Goal: Use online tool/utility: Utilize a website feature to perform a specific function

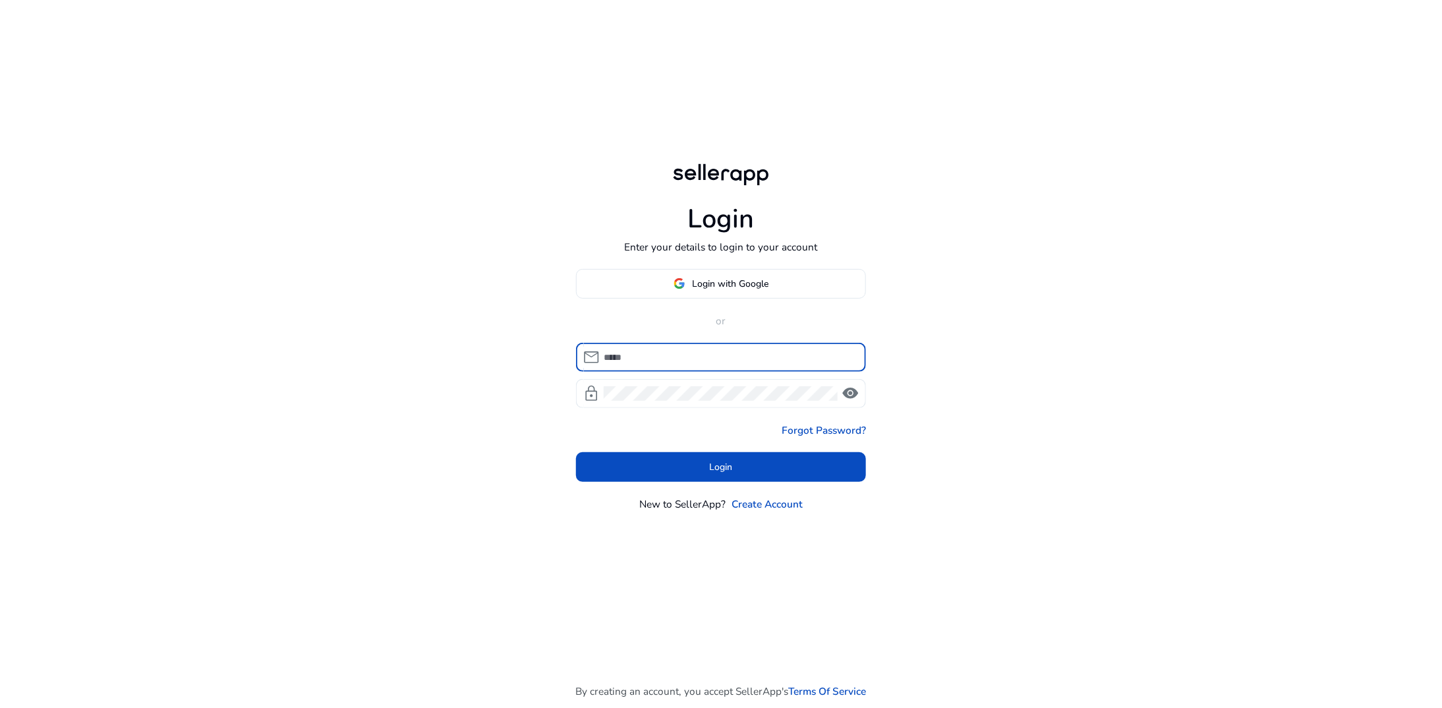
type input "**********"
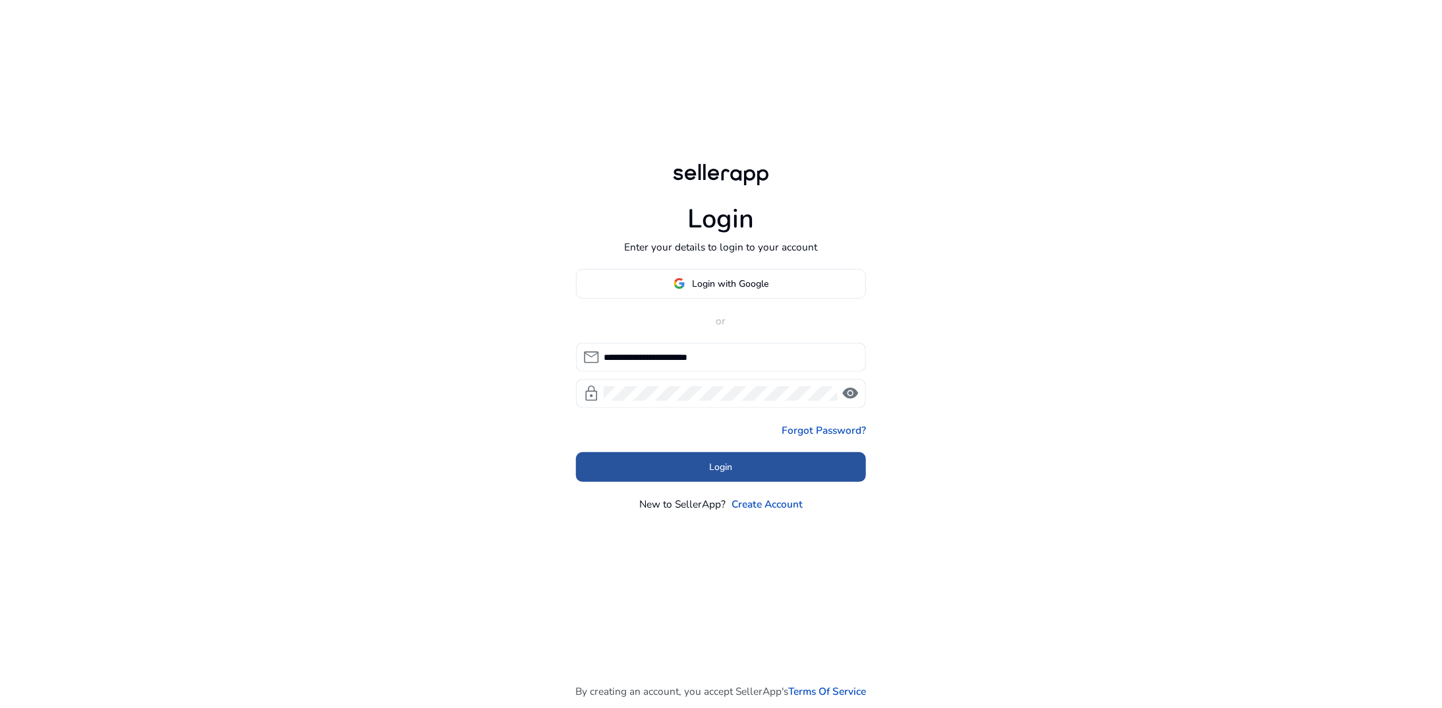
click at [735, 467] on span at bounding box center [721, 468] width 290 height 32
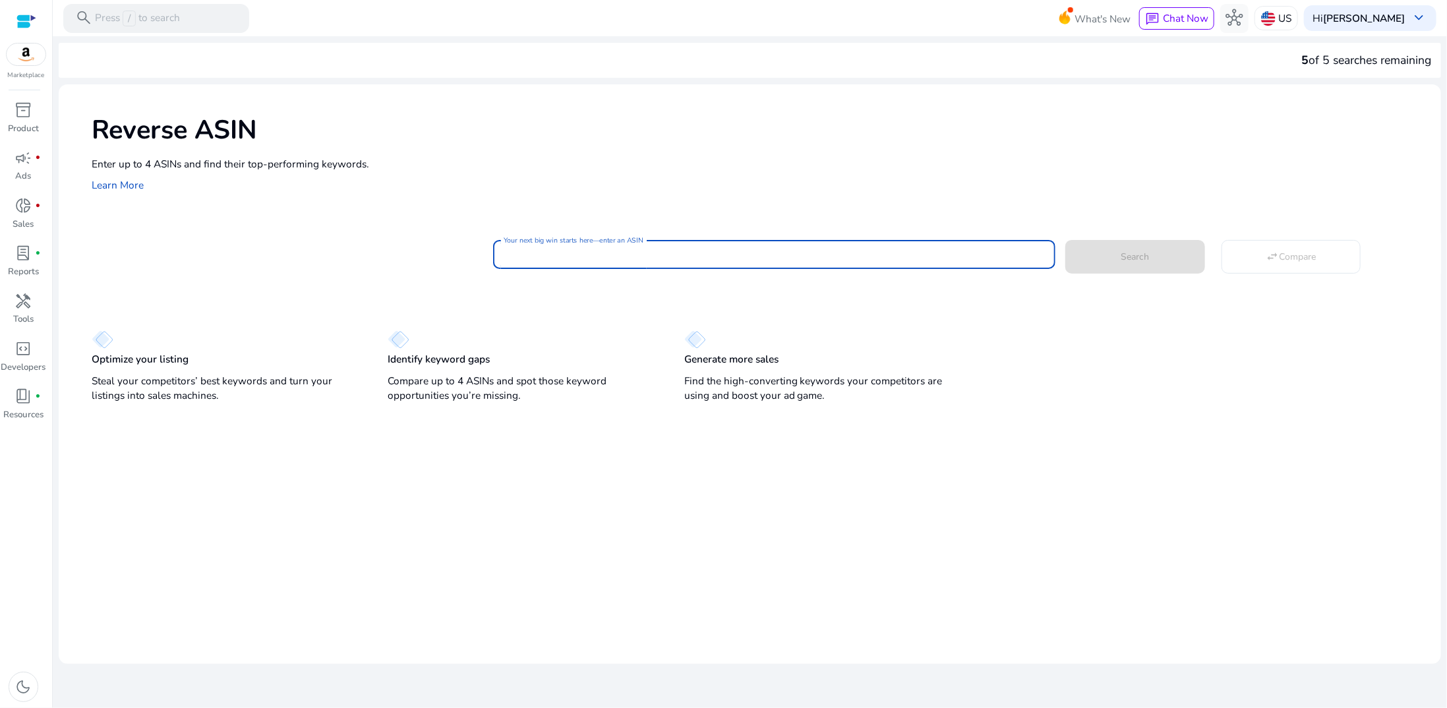
click at [602, 253] on input "Your next big win starts here—enter an ASIN" at bounding box center [774, 254] width 541 height 15
click at [154, 239] on div "Your next big win starts here—enter an ASIN Search swap_horiz Compare" at bounding box center [761, 254] width 1339 height 34
click at [1291, 21] on p "US" at bounding box center [1284, 18] width 13 height 23
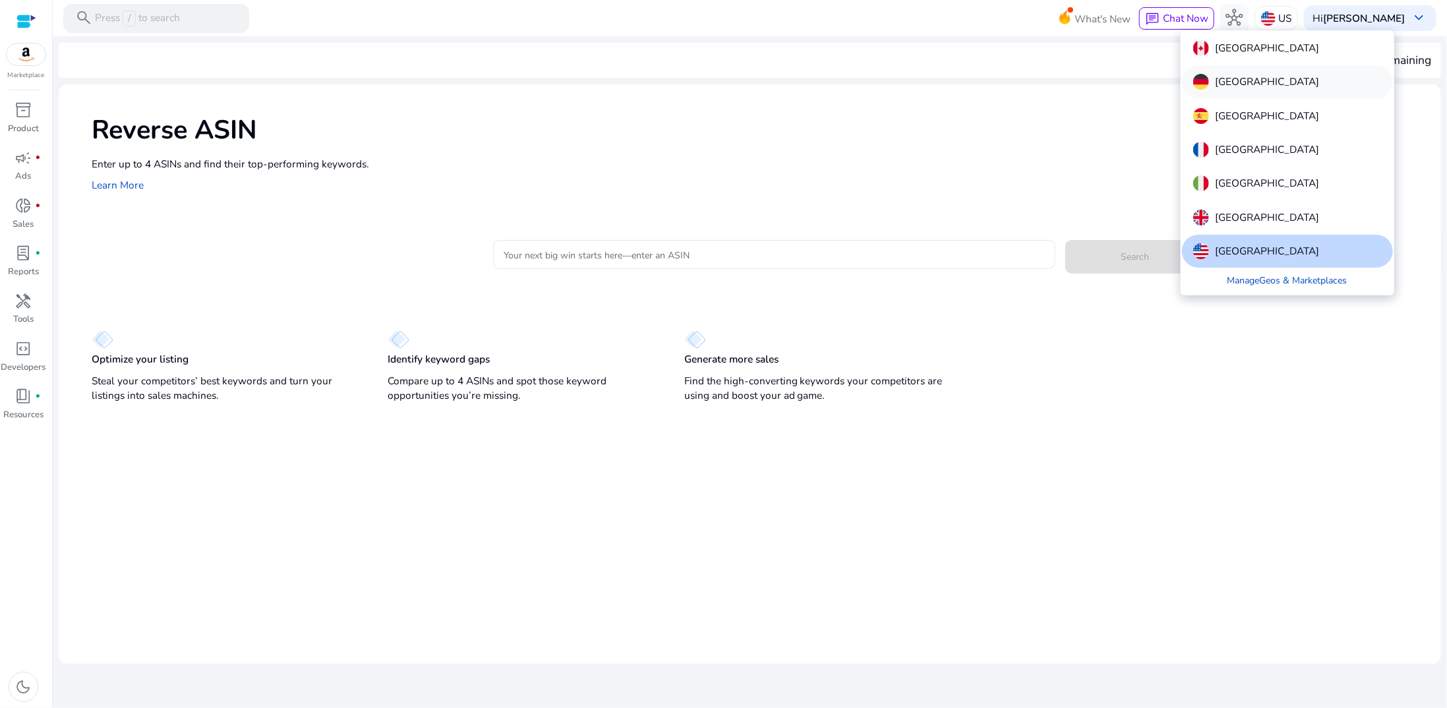
click at [1237, 80] on p "[GEOGRAPHIC_DATA]" at bounding box center [1267, 82] width 104 height 16
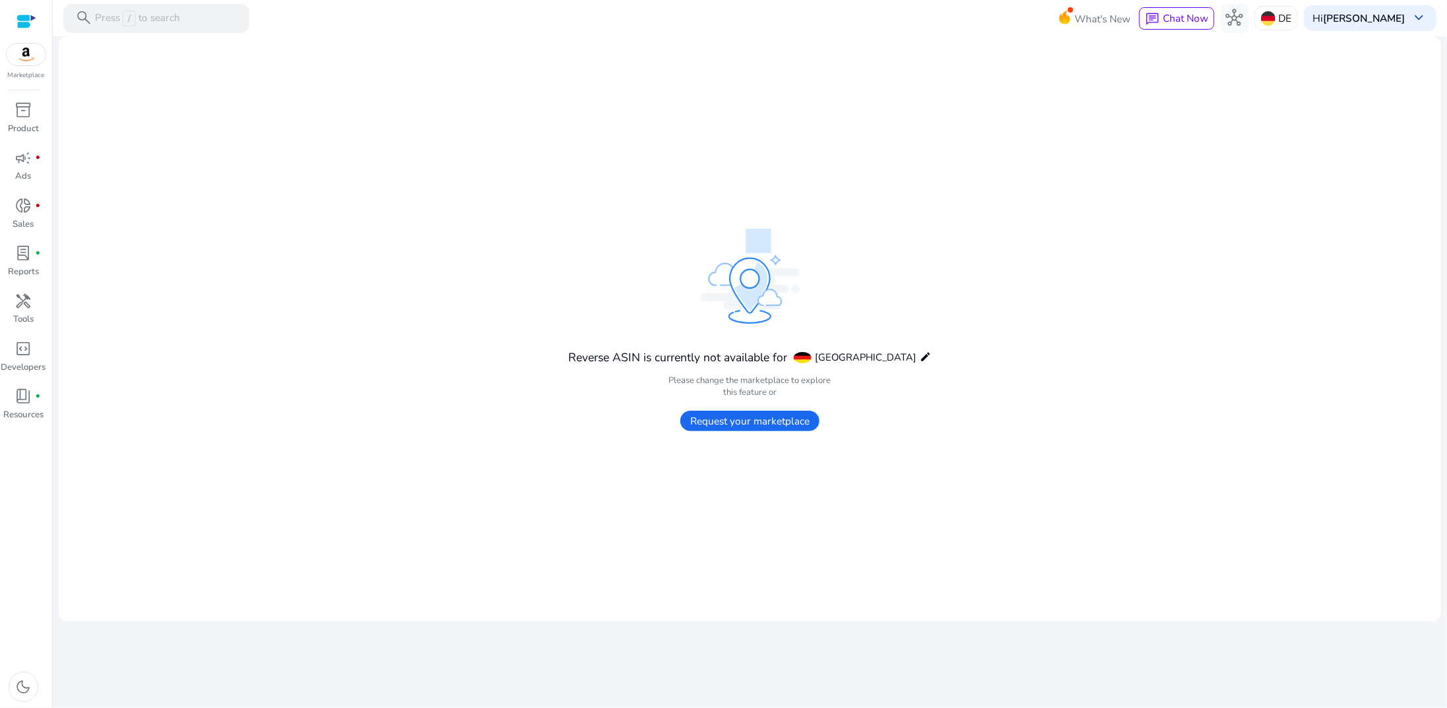
click at [797, 419] on span "Request your marketplace" at bounding box center [749, 421] width 139 height 20
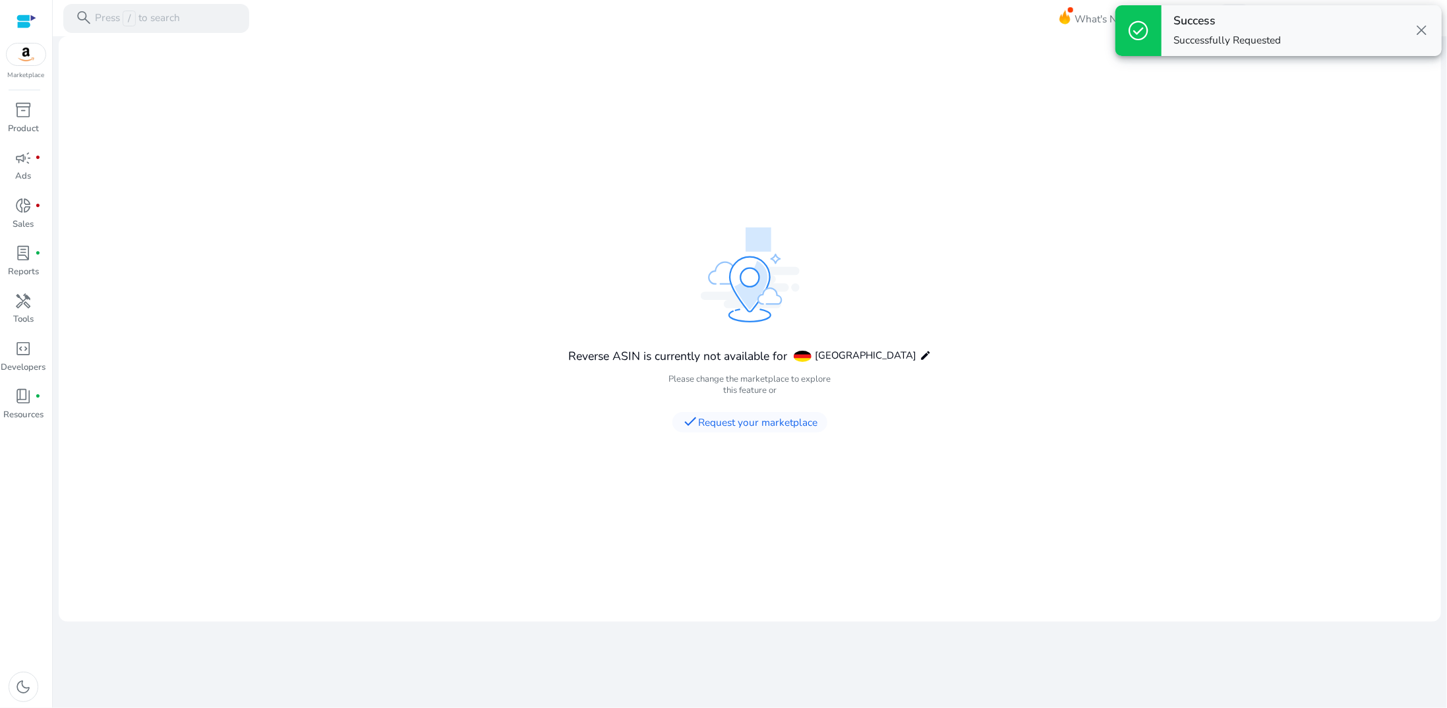
click at [1424, 31] on span "close" at bounding box center [1421, 30] width 17 height 17
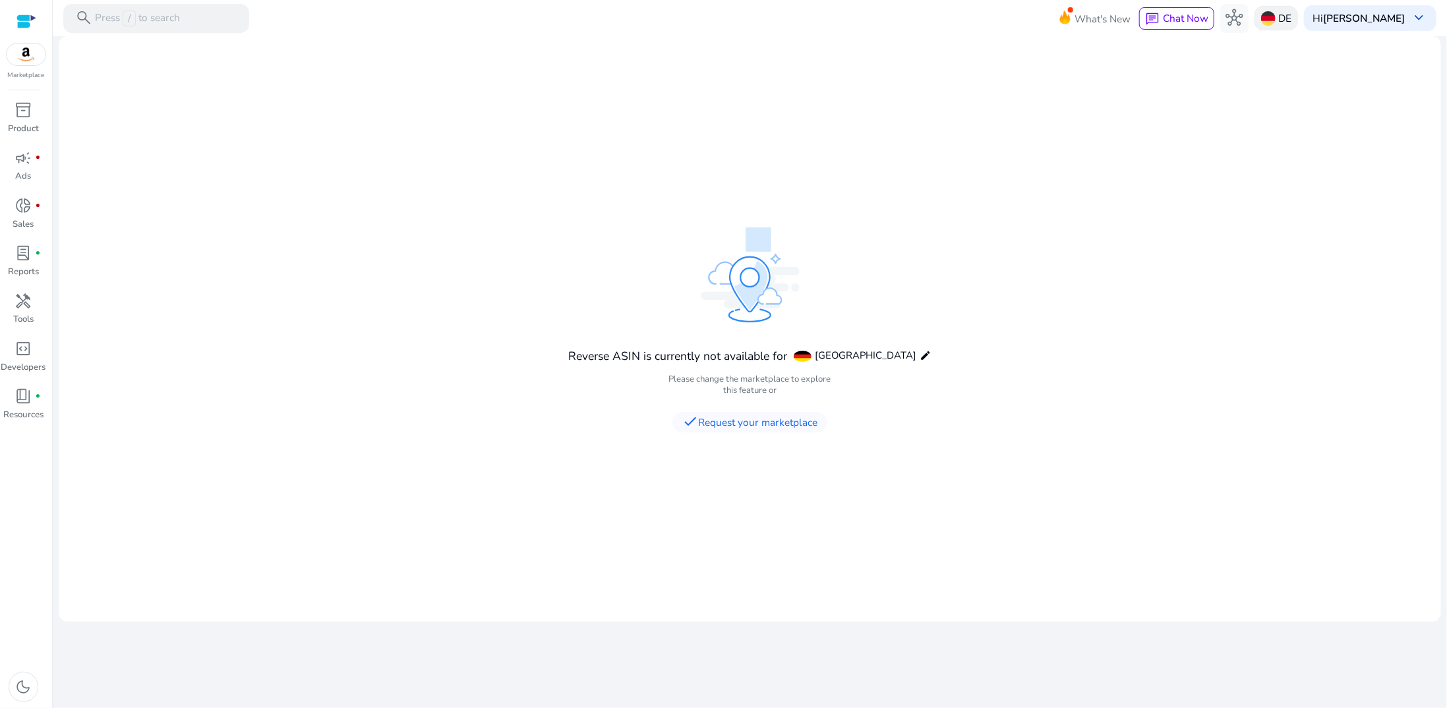
click at [1276, 16] on img at bounding box center [1268, 18] width 15 height 15
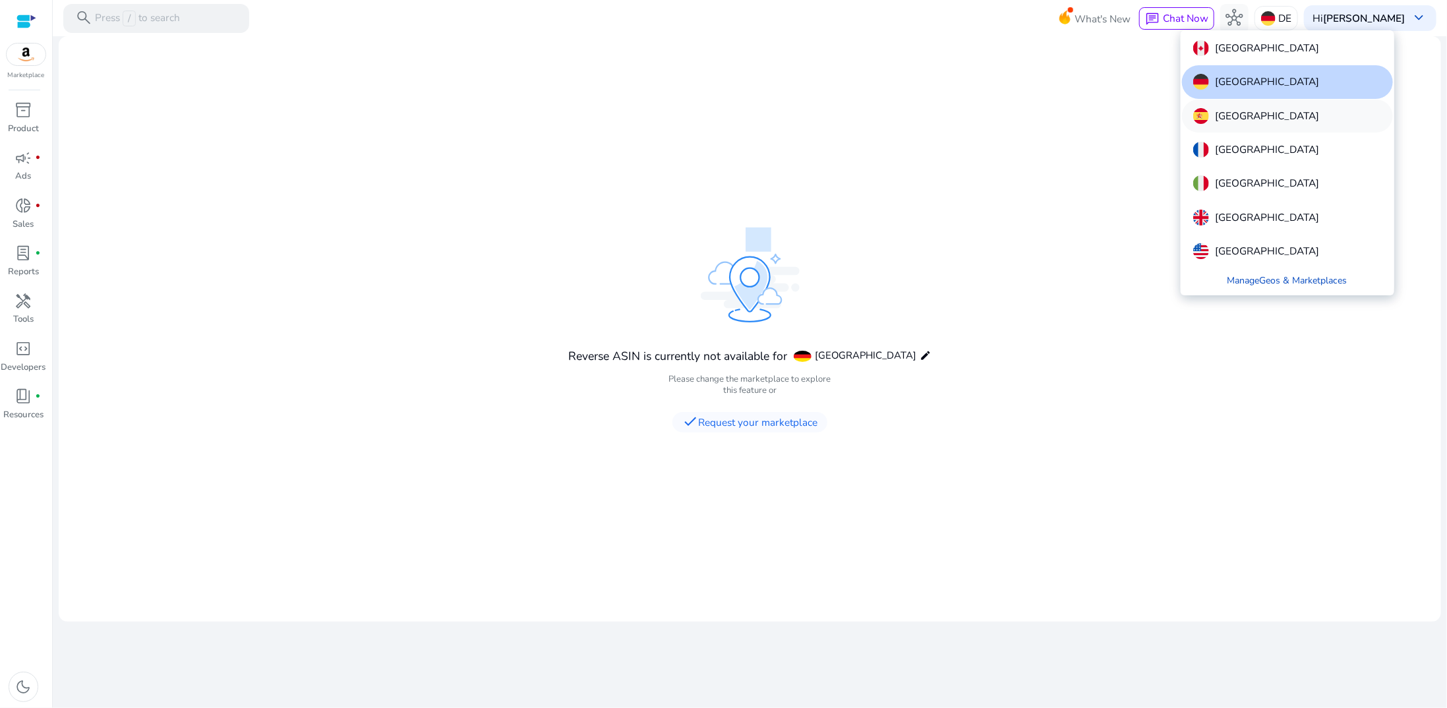
click at [1230, 116] on p "[GEOGRAPHIC_DATA]" at bounding box center [1267, 116] width 104 height 16
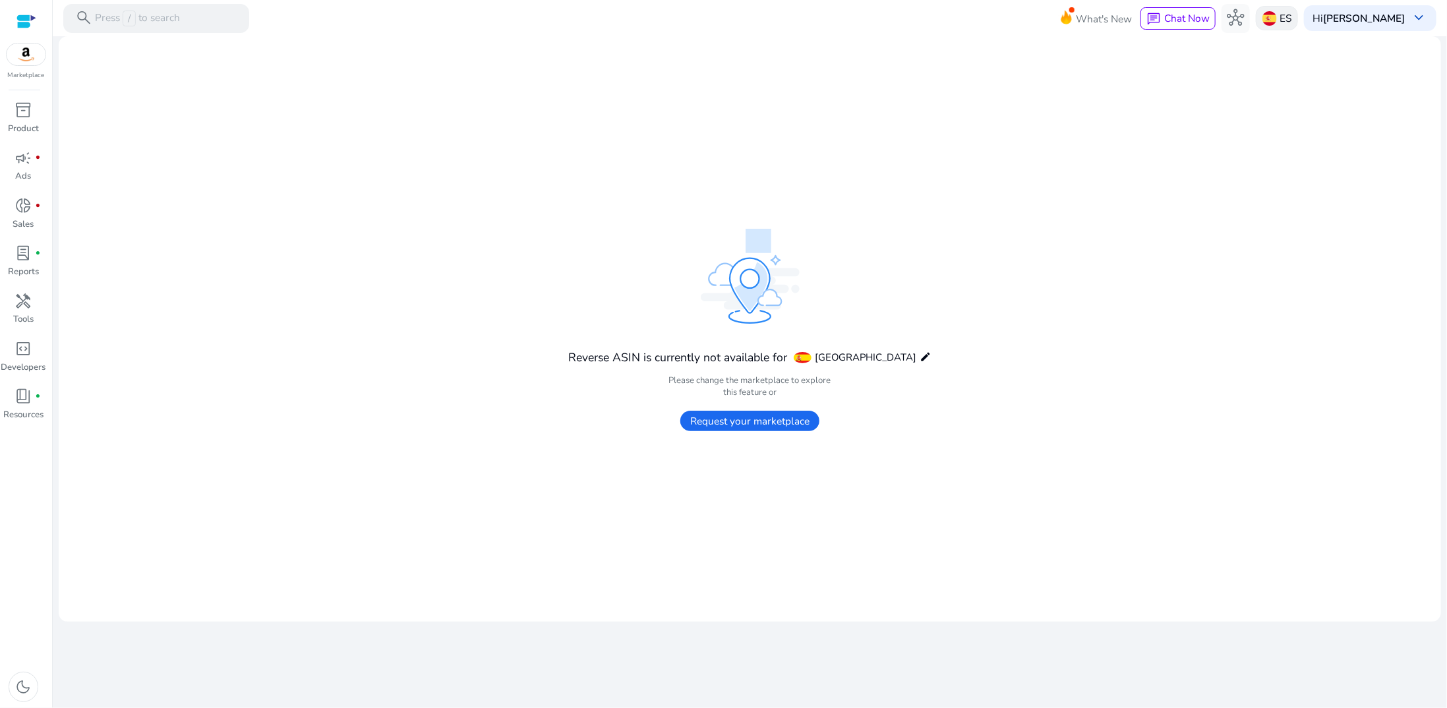
click at [1288, 18] on div "ES" at bounding box center [1277, 18] width 42 height 24
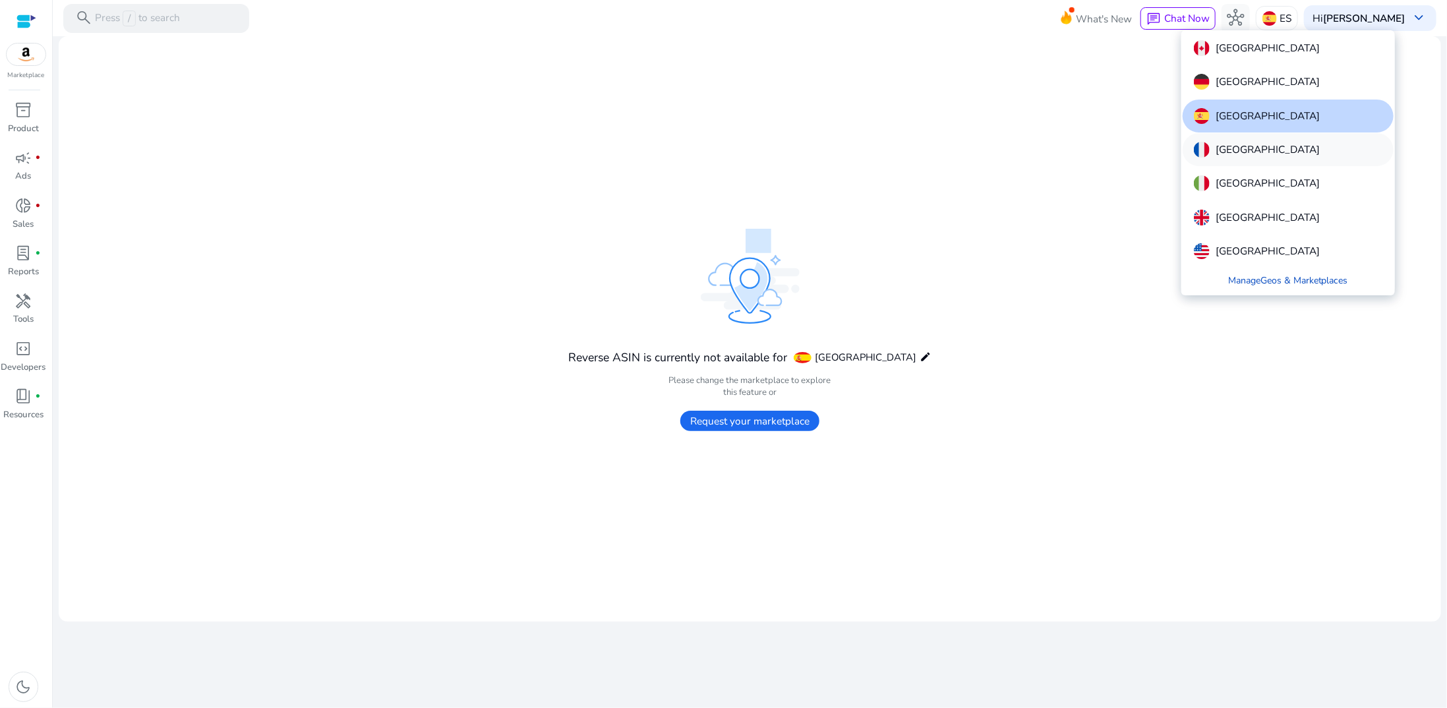
click at [1301, 150] on div "[GEOGRAPHIC_DATA]" at bounding box center [1288, 149] width 211 height 33
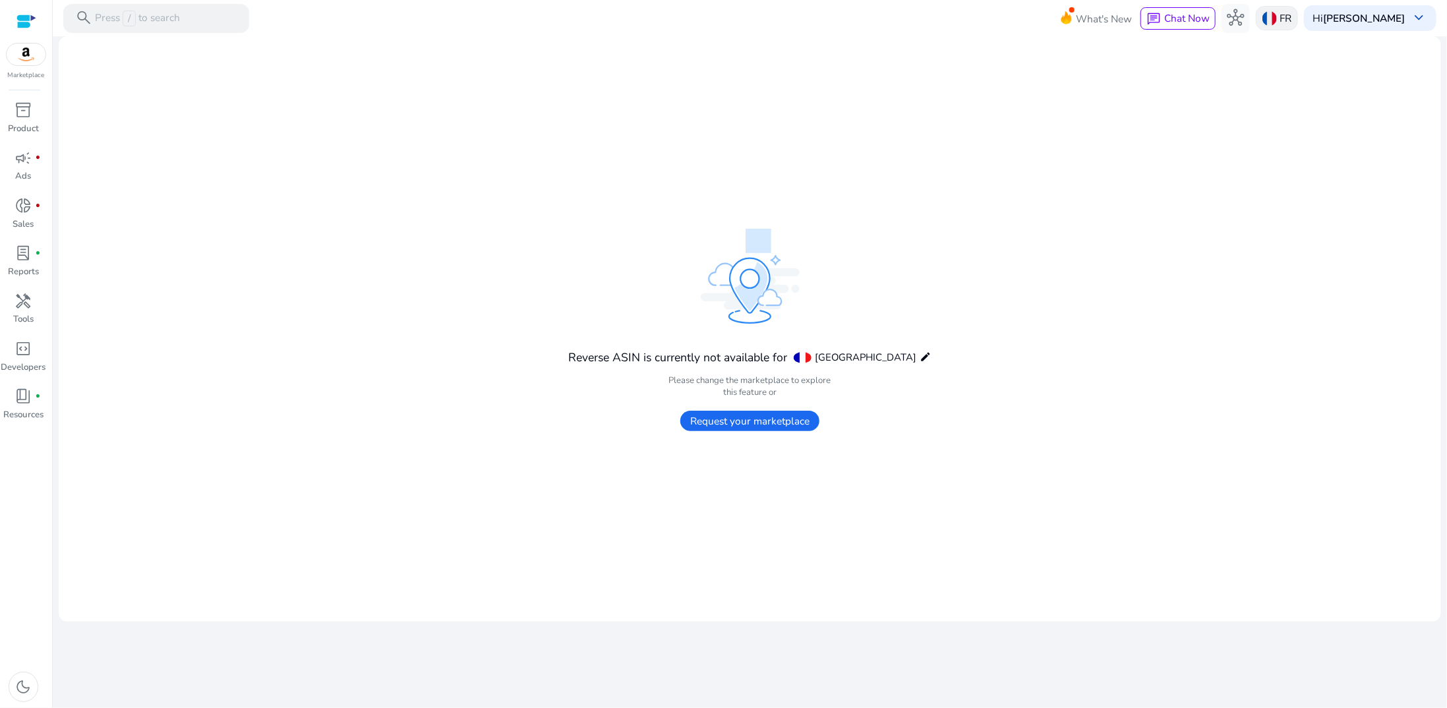
click at [1291, 15] on p "FR" at bounding box center [1286, 18] width 12 height 23
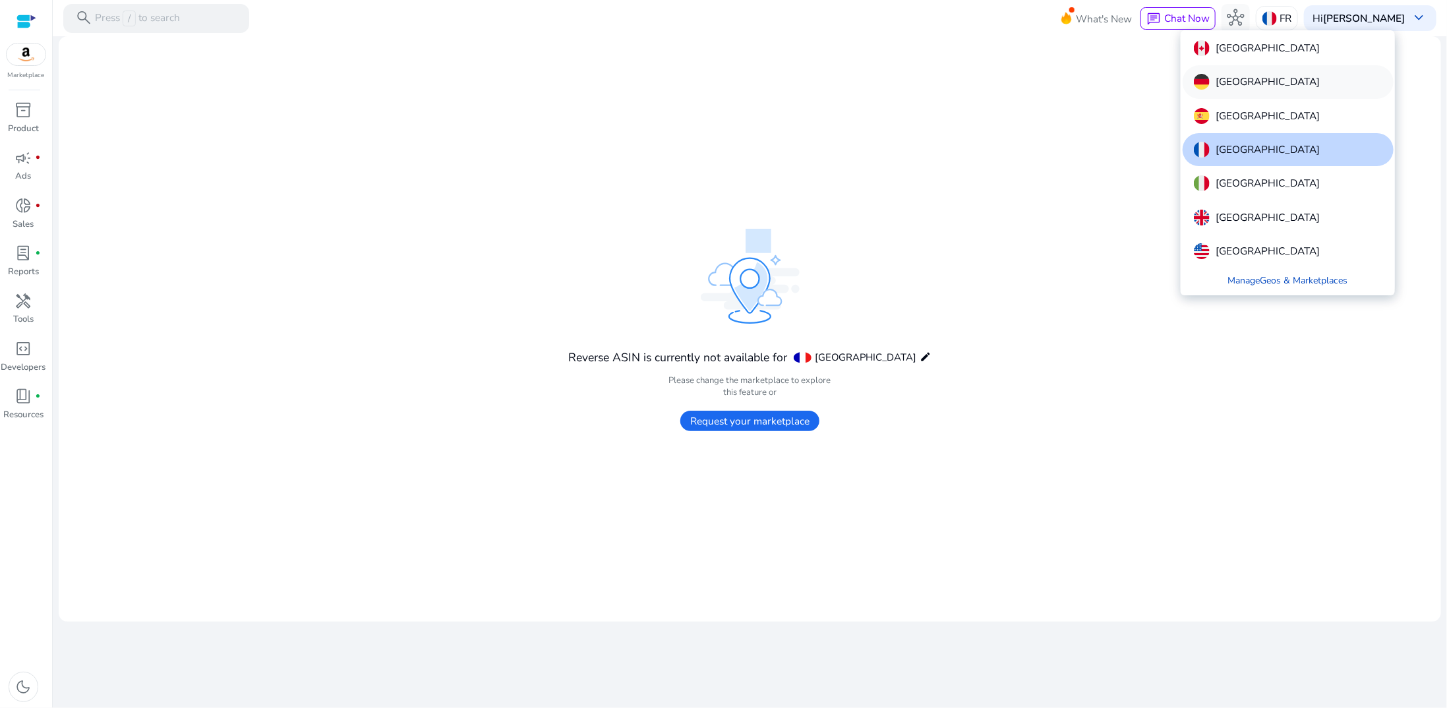
click at [1245, 84] on p "[GEOGRAPHIC_DATA]" at bounding box center [1268, 82] width 104 height 16
